Goal: Contribute content: Contribute content

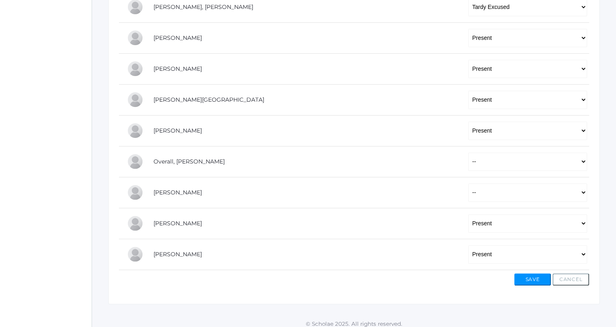
scroll to position [298, 0]
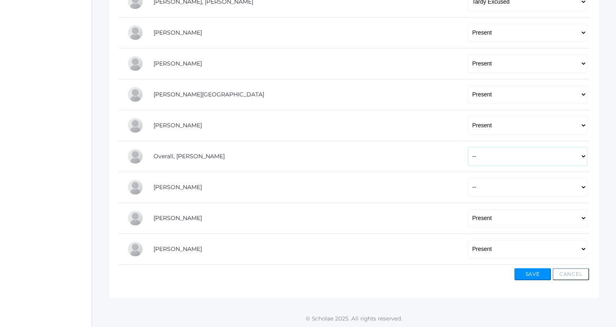
click at [485, 165] on select "-- Present Tardy Excused Tardy Unexcused Absent Excused Absent Unexcused" at bounding box center [527, 156] width 119 height 18
select select "TE"
click at [468, 147] on select "-- Present Tardy Excused Tardy Unexcused Absent Excused Absent Unexcused" at bounding box center [527, 156] width 119 height 18
click at [468, 188] on select "-- Present Tardy Excused Tardy Unexcused Absent Excused Absent Unexcused" at bounding box center [527, 187] width 119 height 18
select select "TE"
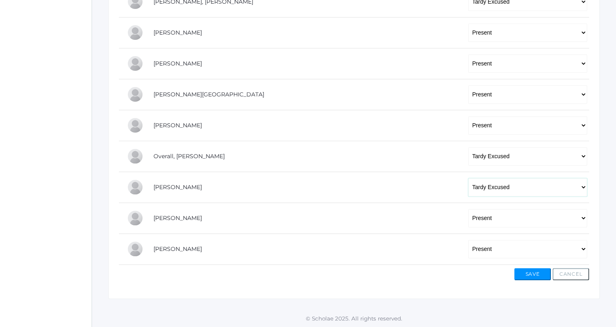
click at [468, 178] on select "-- Present Tardy Excused Tardy Unexcused Absent Excused Absent Unexcused" at bounding box center [527, 187] width 119 height 18
click at [530, 270] on button "Save" at bounding box center [532, 274] width 37 height 12
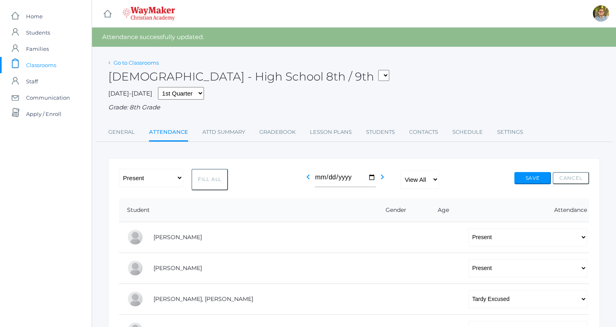
click at [141, 65] on link "Go to Classrooms" at bounding box center [136, 62] width 45 height 7
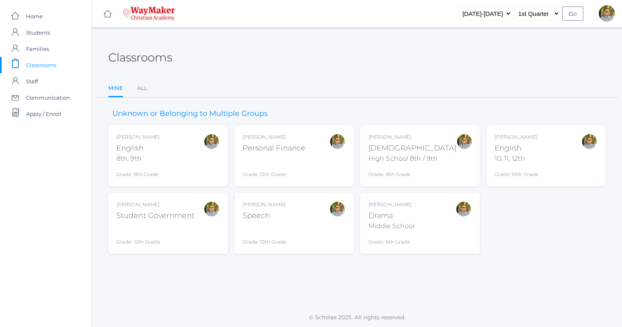
click at [176, 159] on div "Kylen Braileanu English 8th, 9th Grade: 8th Grade 08ENGLISH" at bounding box center [167, 156] width 103 height 45
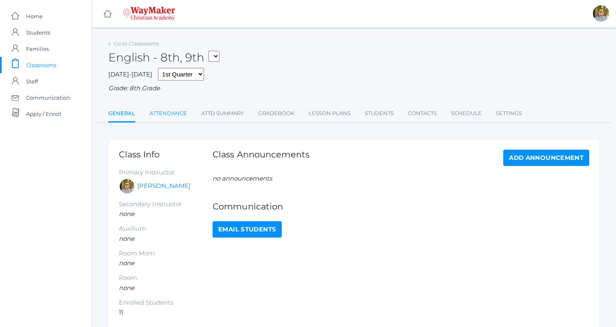
click at [172, 117] on link "Attendance" at bounding box center [167, 113] width 37 height 16
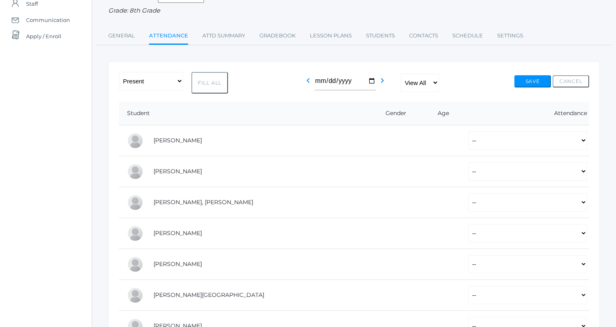
scroll to position [81, 0]
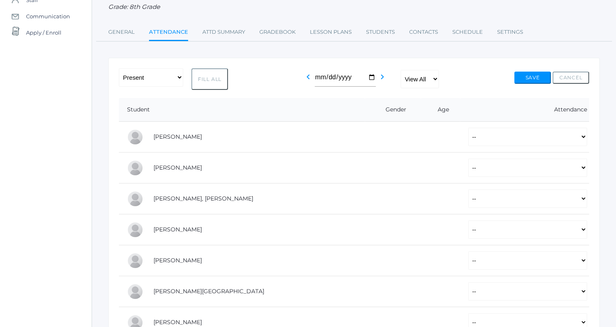
click at [200, 72] on button "Fill All" at bounding box center [209, 79] width 37 height 22
select select "P"
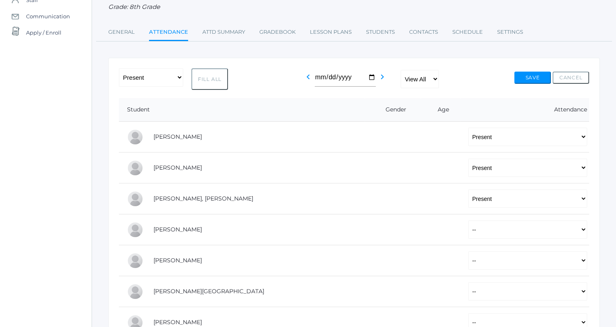
select select "P"
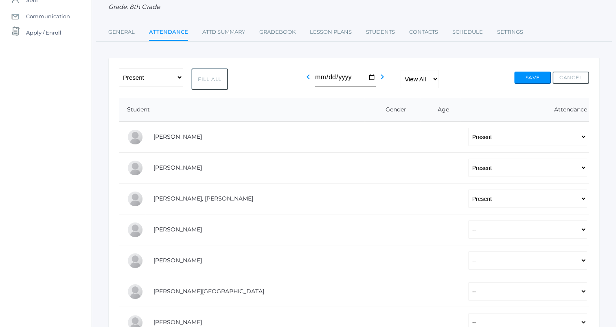
select select "P"
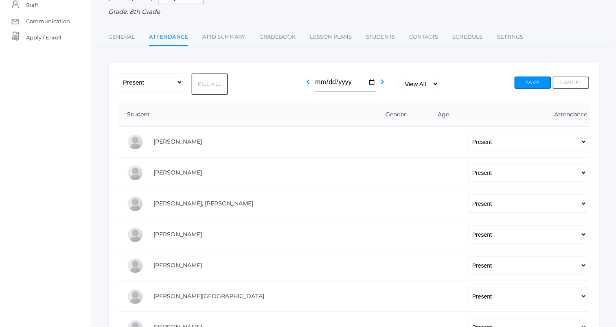
scroll to position [67, 0]
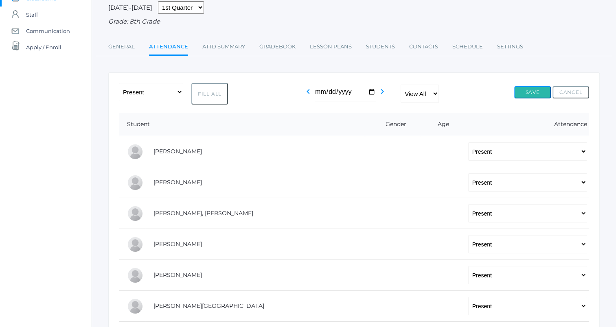
click at [540, 89] on button "Save" at bounding box center [532, 92] width 37 height 12
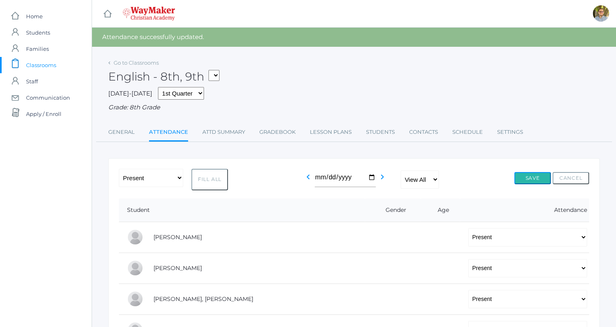
click at [523, 174] on button "Save" at bounding box center [532, 178] width 37 height 12
click at [330, 131] on link "Lesson Plans" at bounding box center [331, 132] width 42 height 16
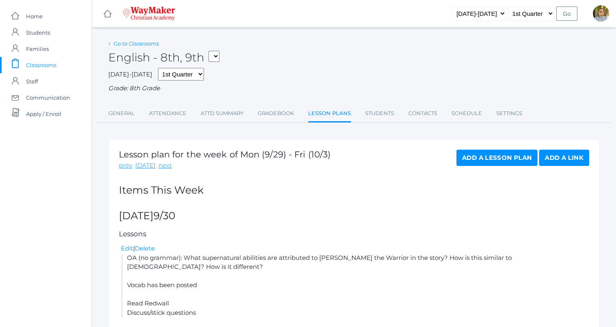
click at [138, 46] on link "Go to Classrooms" at bounding box center [136, 43] width 45 height 7
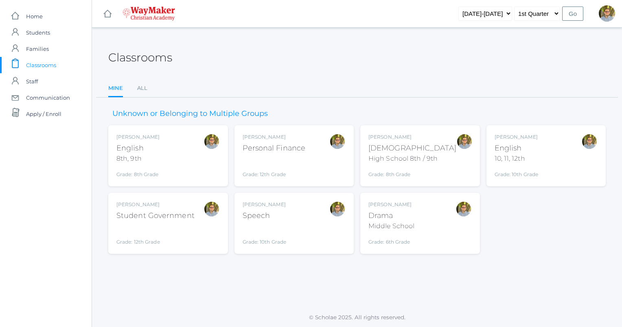
click at [566, 166] on div "Kylen Braileanu English 10, 11, 12th Grade: 10th Grade HSENGLISH" at bounding box center [546, 156] width 103 height 45
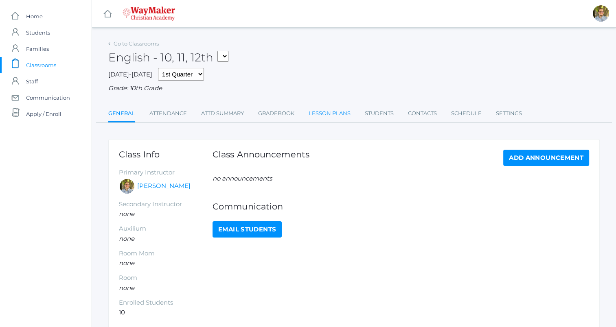
click at [327, 119] on link "Lesson Plans" at bounding box center [330, 113] width 42 height 16
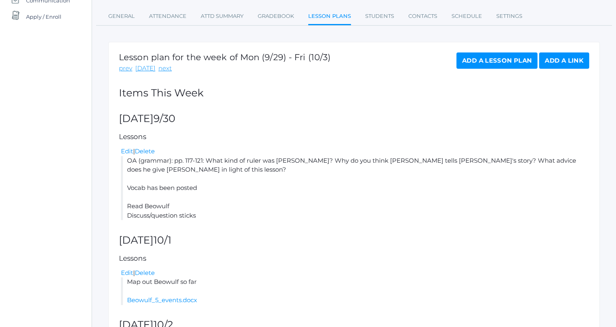
scroll to position [206, 0]
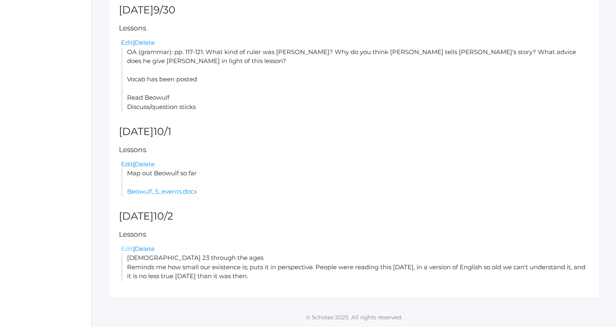
click at [125, 249] on link "Edit" at bounding box center [127, 249] width 12 height 8
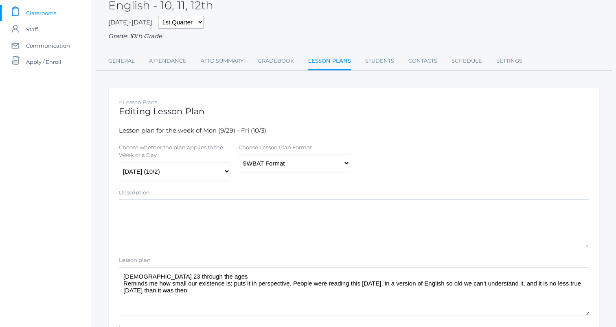
scroll to position [53, 0]
click at [326, 160] on select "Traditional Format SWBAT Format" at bounding box center [295, 163] width 112 height 18
select select "legacy"
click at [239, 154] on select "Traditional Format SWBAT Format" at bounding box center [295, 163] width 112 height 18
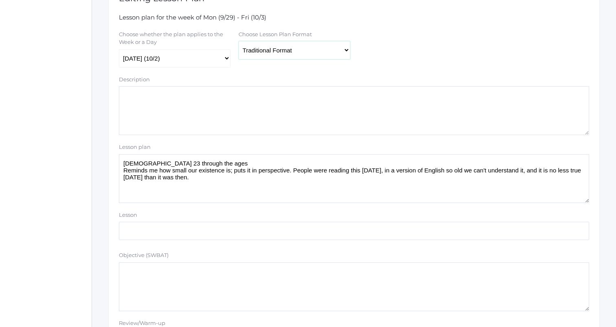
scroll to position [182, 0]
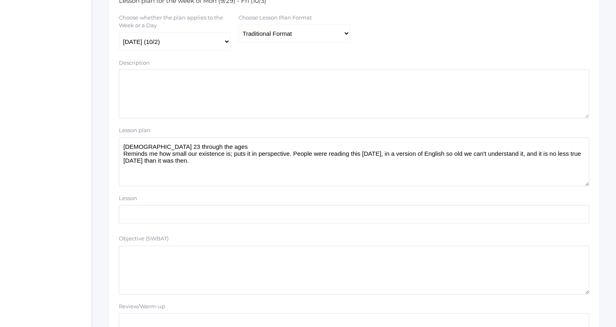
click at [251, 168] on textarea "Psalm 23 through the ages Reminds me how small our existence is; puts it in per…" at bounding box center [354, 162] width 470 height 49
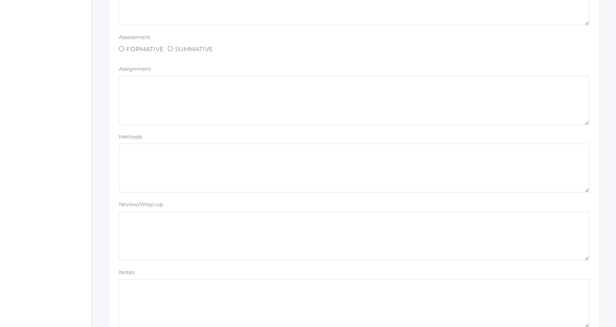
scroll to position [689, 0]
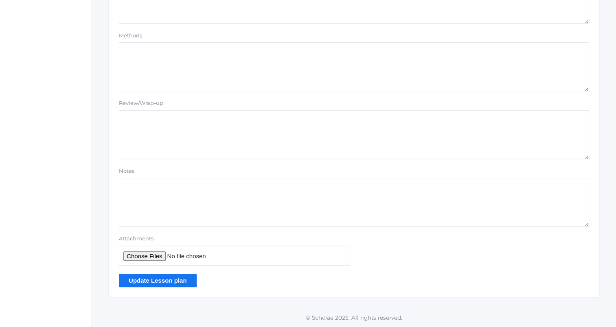
type textarea "Psalm 23 through the ages Reminds me how small our existence is; puts it in per…"
click at [171, 277] on input "Update Lesson plan" at bounding box center [158, 280] width 78 height 13
